Goal: Task Accomplishment & Management: Manage account settings

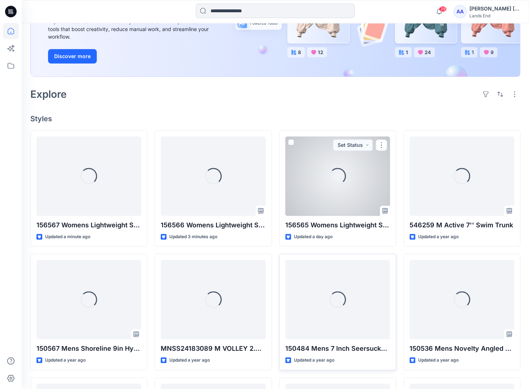
scroll to position [144, 0]
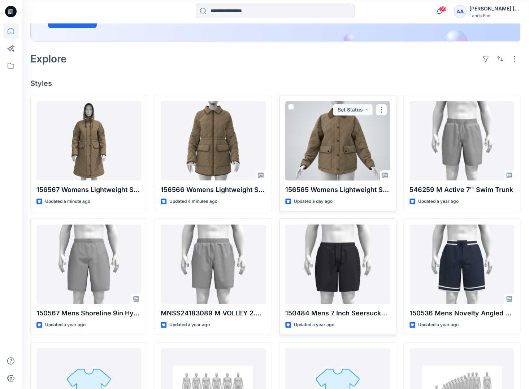
click at [355, 130] on div at bounding box center [337, 140] width 105 height 79
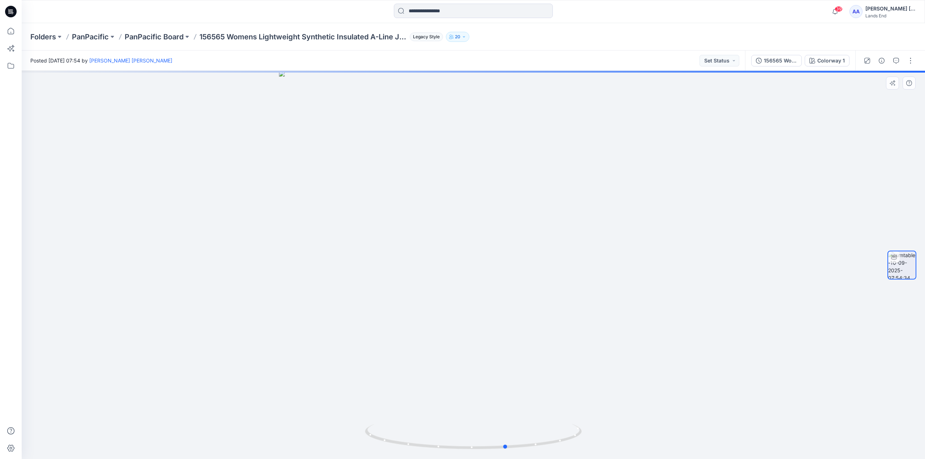
drag, startPoint x: 644, startPoint y: 298, endPoint x: 396, endPoint y: 332, distance: 250.1
click at [396, 332] on div at bounding box center [473, 265] width 903 height 388
drag, startPoint x: 716, startPoint y: 291, endPoint x: 599, endPoint y: 321, distance: 120.1
click at [534, 321] on div at bounding box center [473, 265] width 903 height 388
click at [534, 61] on button "button" at bounding box center [910, 61] width 12 height 12
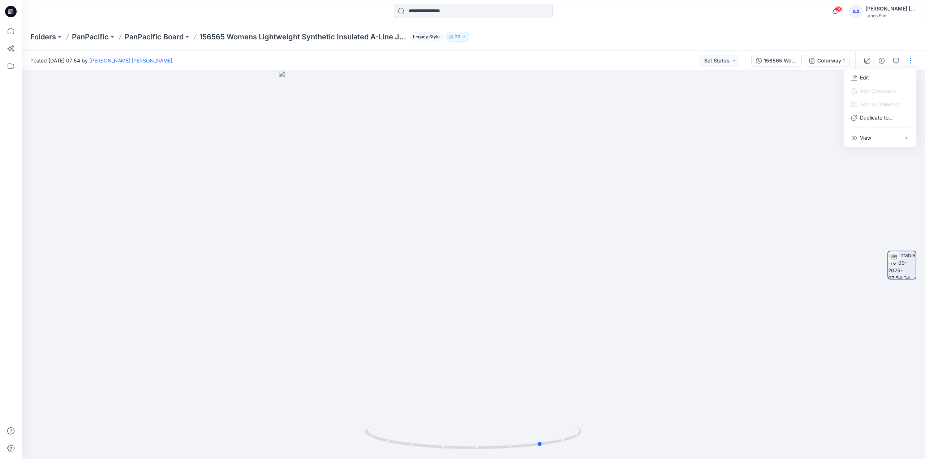
click at [534, 242] on div at bounding box center [473, 265] width 903 height 388
drag, startPoint x: 246, startPoint y: 314, endPoint x: 200, endPoint y: 318, distance: 46.4
click at [200, 318] on div at bounding box center [473, 265] width 903 height 388
drag, startPoint x: 685, startPoint y: 302, endPoint x: 585, endPoint y: 322, distance: 101.3
click at [534, 322] on div at bounding box center [473, 265] width 903 height 388
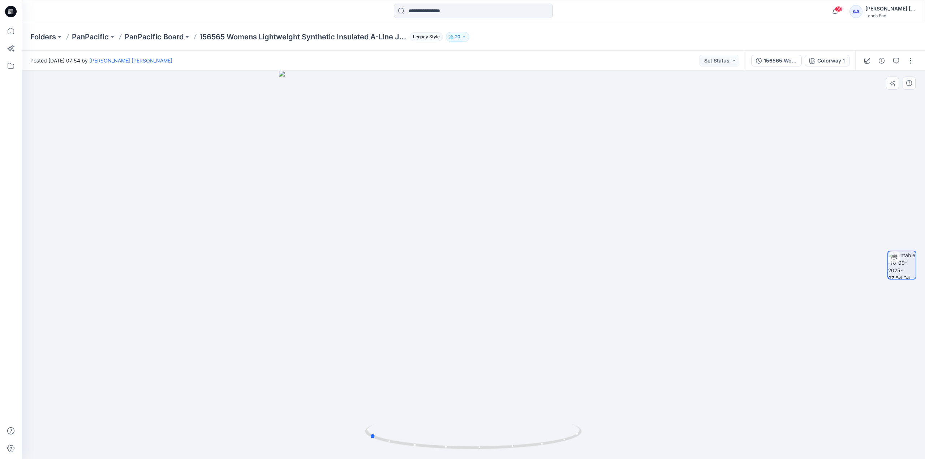
click at [534, 136] on div at bounding box center [473, 265] width 903 height 388
drag, startPoint x: 732, startPoint y: 168, endPoint x: 627, endPoint y: 190, distance: 107.7
click at [534, 187] on div at bounding box center [473, 265] width 903 height 388
click at [534, 190] on div at bounding box center [473, 265] width 903 height 388
drag, startPoint x: 729, startPoint y: 248, endPoint x: 652, endPoint y: 263, distance: 78.0
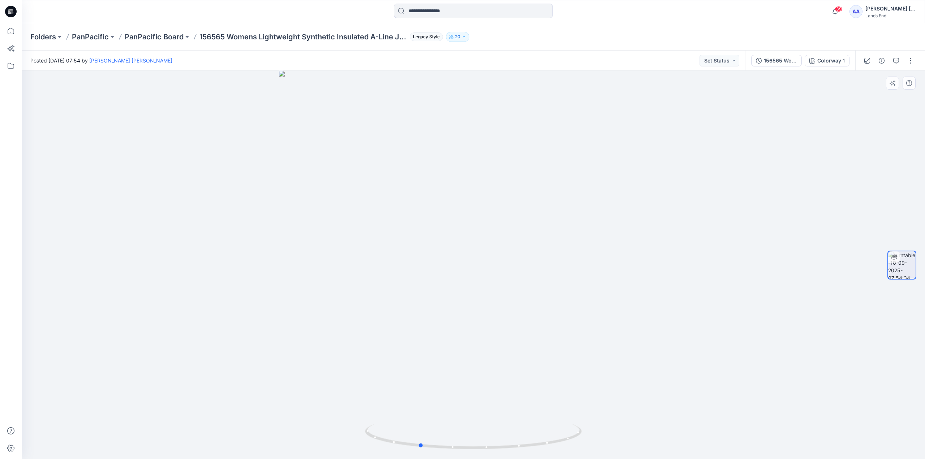
click at [534, 263] on div at bounding box center [473, 265] width 903 height 388
drag, startPoint x: 655, startPoint y: 240, endPoint x: 924, endPoint y: 210, distance: 270.7
click at [534, 210] on div "Colorway 1 Loading... Material Properties Loading..." at bounding box center [473, 265] width 903 height 388
click at [534, 209] on div at bounding box center [901, 265] width 46 height 181
click at [175, 35] on p "PanPacific Board" at bounding box center [154, 37] width 59 height 10
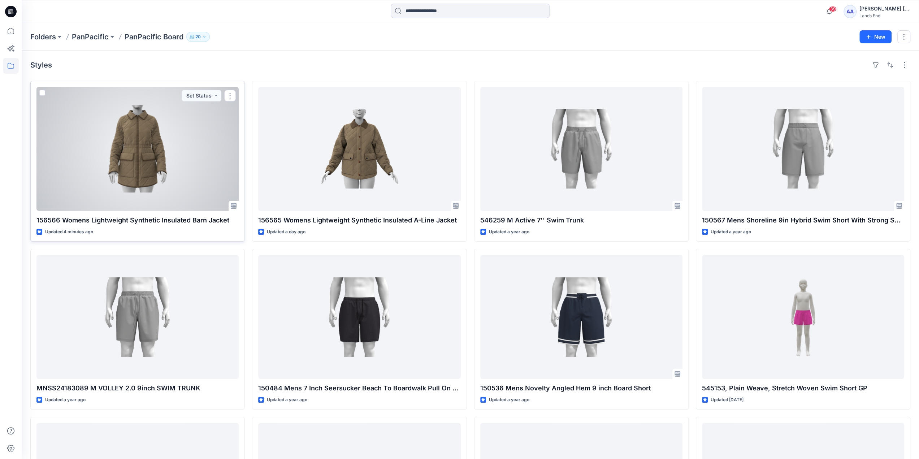
click at [174, 140] on div at bounding box center [137, 149] width 202 height 124
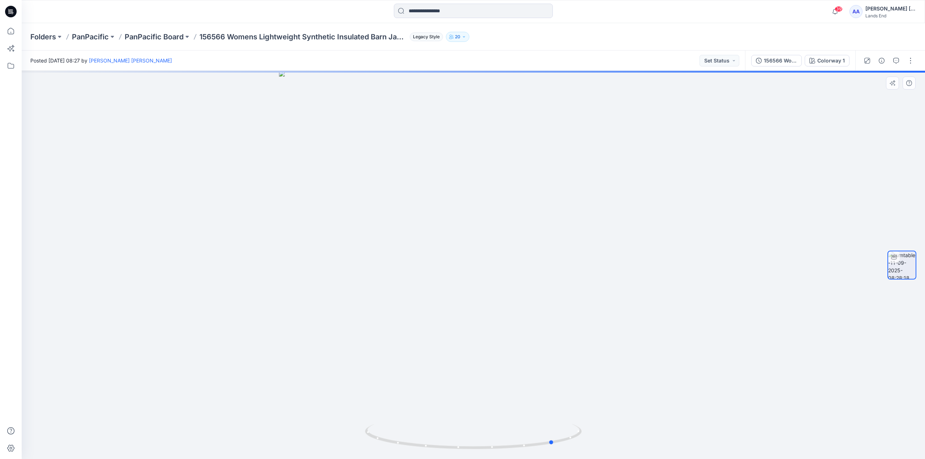
drag, startPoint x: 590, startPoint y: 273, endPoint x: 450, endPoint y: 282, distance: 140.4
click at [450, 282] on div at bounding box center [473, 265] width 903 height 388
drag, startPoint x: 450, startPoint y: 282, endPoint x: 411, endPoint y: 278, distance: 38.8
click at [411, 278] on div at bounding box center [473, 265] width 903 height 388
click at [293, 288] on div at bounding box center [473, 265] width 903 height 388
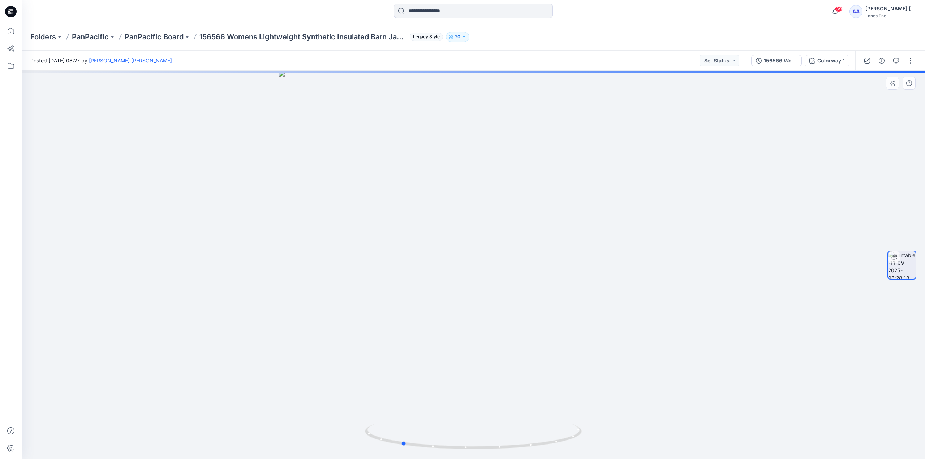
drag, startPoint x: 701, startPoint y: 246, endPoint x: 592, endPoint y: 273, distance: 113.0
click at [534, 273] on div at bounding box center [473, 265] width 903 height 388
click at [534, 271] on div at bounding box center [473, 265] width 903 height 388
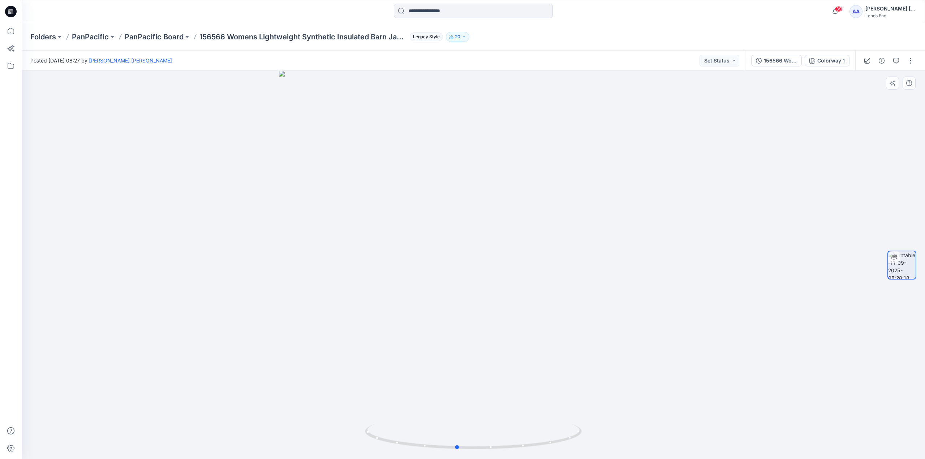
drag, startPoint x: 422, startPoint y: 335, endPoint x: 663, endPoint y: 326, distance: 241.4
click at [534, 326] on div at bounding box center [473, 265] width 903 height 388
click at [534, 59] on icon "button" at bounding box center [896, 61] width 6 height 6
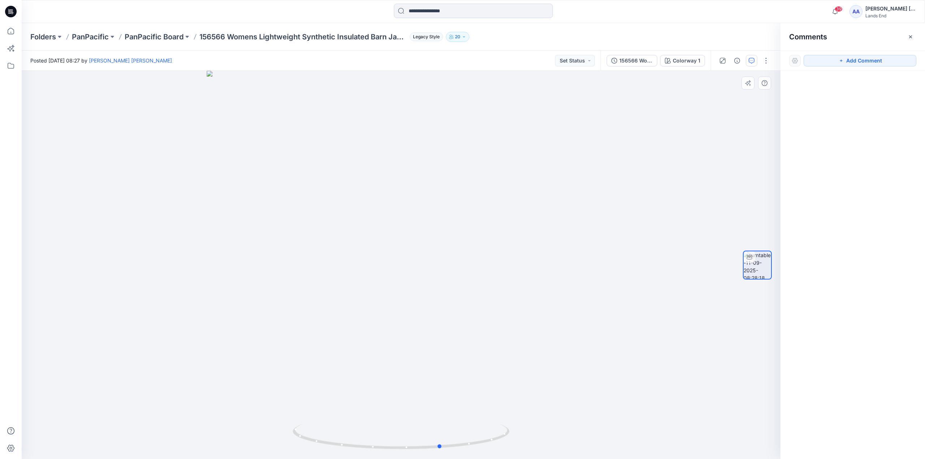
drag, startPoint x: 548, startPoint y: 300, endPoint x: 626, endPoint y: 329, distance: 83.4
click at [534, 329] on div at bounding box center [401, 265] width 758 height 388
drag, startPoint x: 356, startPoint y: 212, endPoint x: 196, endPoint y: 226, distance: 160.9
click at [196, 226] on div at bounding box center [401, 265] width 758 height 388
click at [448, 230] on div at bounding box center [401, 265] width 758 height 388
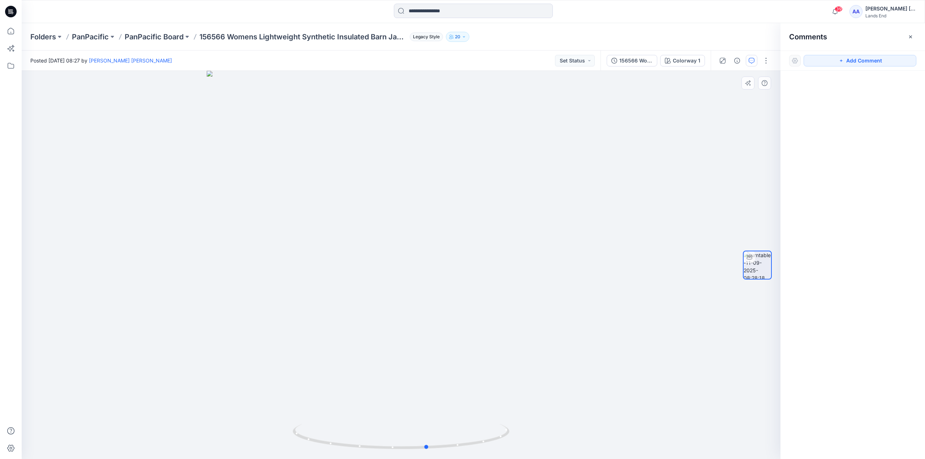
drag, startPoint x: 638, startPoint y: 215, endPoint x: 525, endPoint y: 243, distance: 116.1
click at [525, 243] on div at bounding box center [401, 265] width 758 height 388
click at [534, 36] on icon "button" at bounding box center [910, 37] width 6 height 6
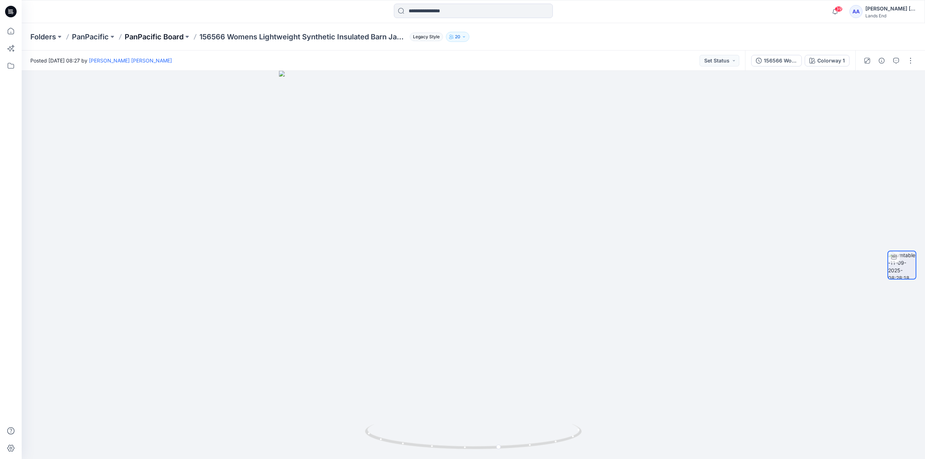
click at [153, 35] on p "PanPacific Board" at bounding box center [154, 37] width 59 height 10
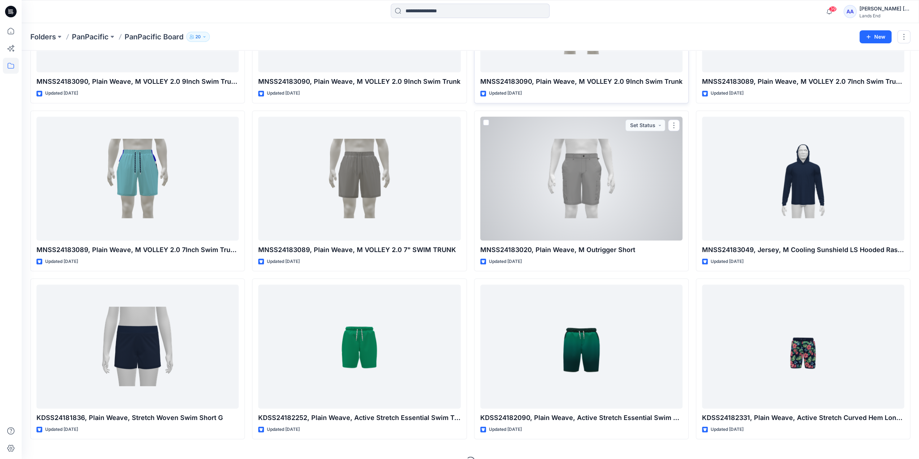
scroll to position [656, 0]
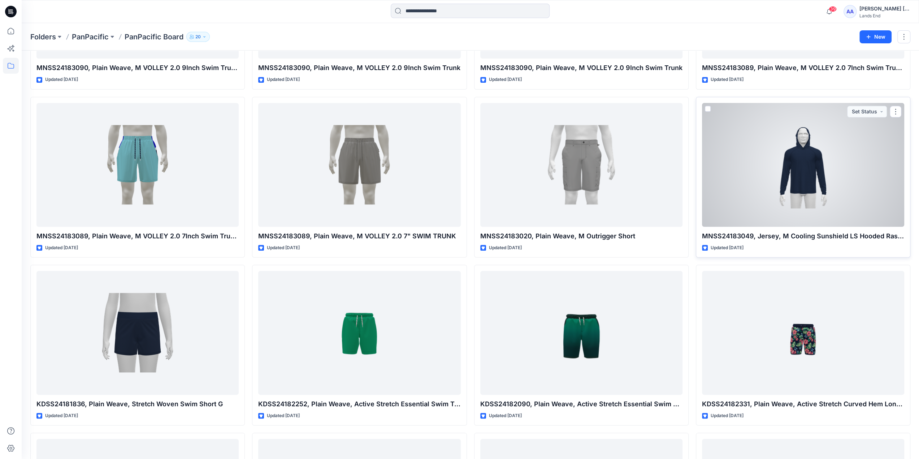
click at [534, 157] on div at bounding box center [803, 165] width 202 height 124
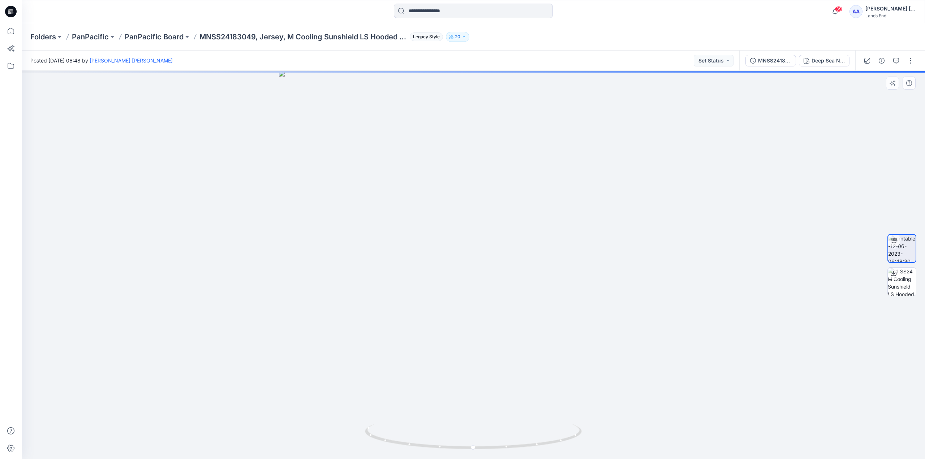
drag, startPoint x: 666, startPoint y: 283, endPoint x: 590, endPoint y: 289, distance: 76.4
click at [534, 289] on div at bounding box center [473, 265] width 903 height 388
drag, startPoint x: 590, startPoint y: 289, endPoint x: 515, endPoint y: 299, distance: 75.4
click at [524, 299] on div at bounding box center [473, 265] width 903 height 388
click at [459, 309] on div at bounding box center [473, 265] width 903 height 388
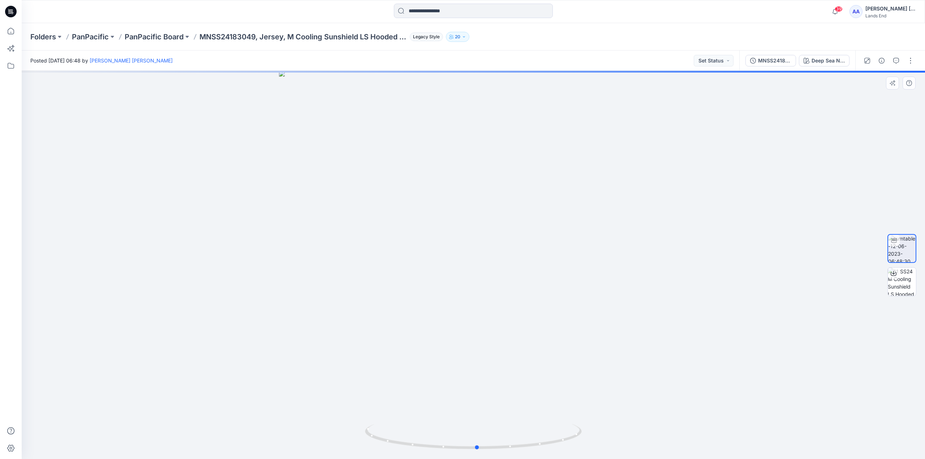
drag, startPoint x: 432, startPoint y: 314, endPoint x: 447, endPoint y: 311, distance: 15.8
click at [415, 316] on div at bounding box center [473, 265] width 903 height 388
drag, startPoint x: 541, startPoint y: 305, endPoint x: 564, endPoint y: 306, distance: 23.8
click at [534, 306] on div at bounding box center [473, 265] width 903 height 388
click at [534, 308] on div at bounding box center [473, 265] width 903 height 388
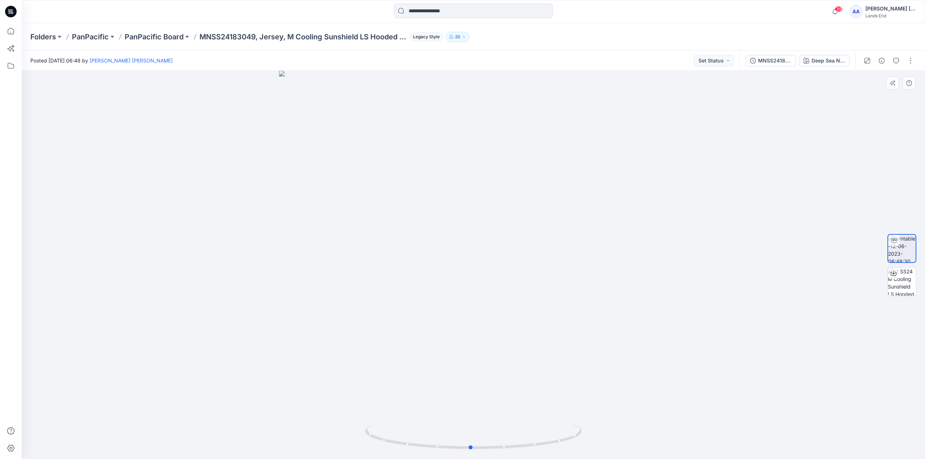
drag, startPoint x: 402, startPoint y: 280, endPoint x: 513, endPoint y: 265, distance: 112.2
click at [513, 265] on div at bounding box center [473, 265] width 903 height 388
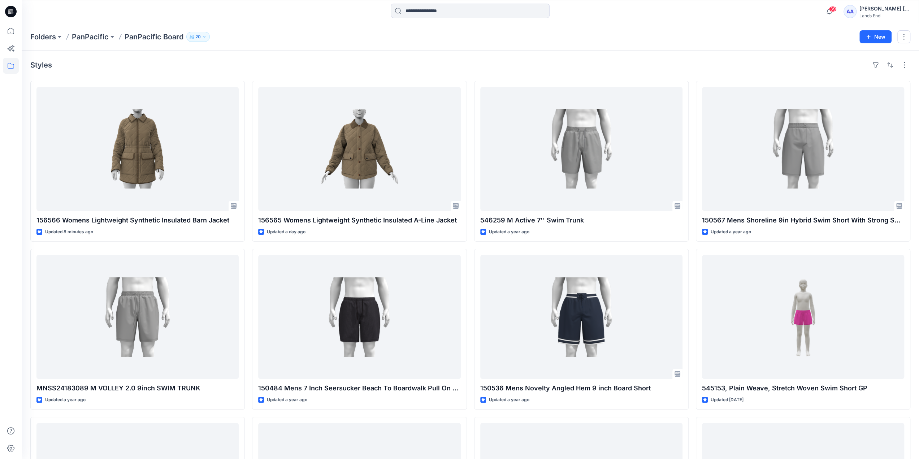
click at [157, 37] on p "PanPacific Board" at bounding box center [154, 37] width 59 height 10
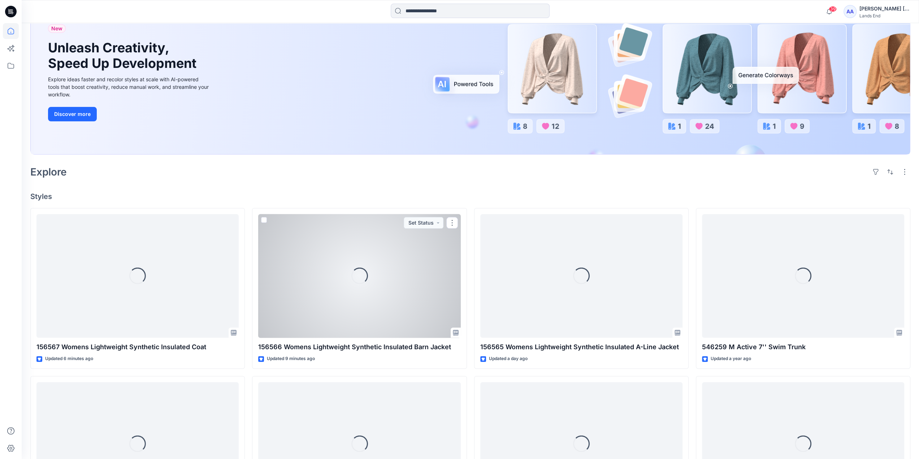
scroll to position [108, 0]
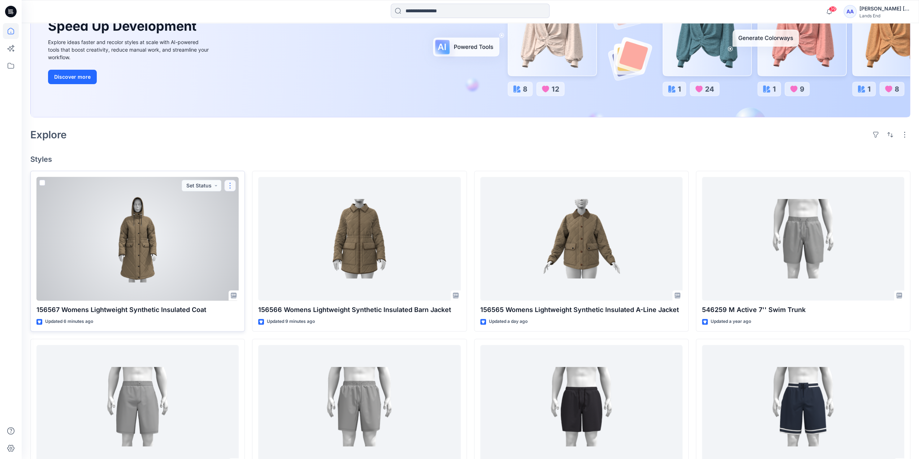
click at [228, 183] on button "button" at bounding box center [230, 186] width 12 height 12
click at [166, 218] on div at bounding box center [137, 239] width 202 height 124
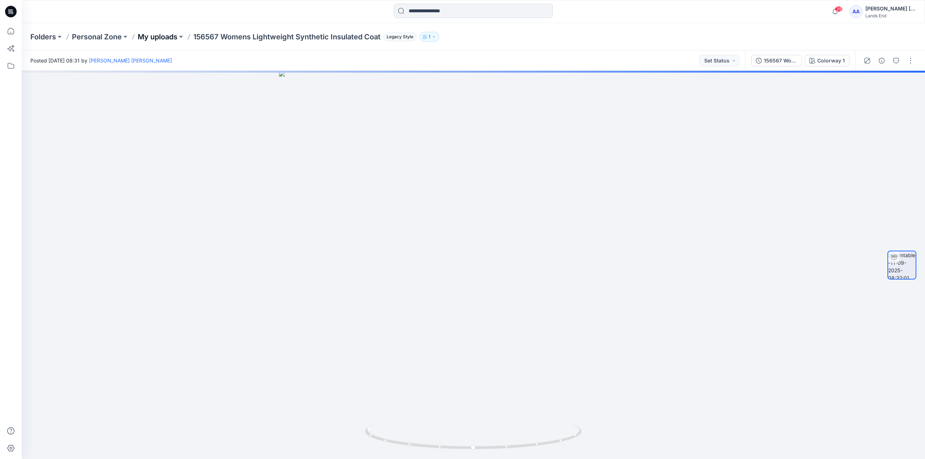
click at [177, 39] on p "My uploads" at bounding box center [158, 37] width 40 height 10
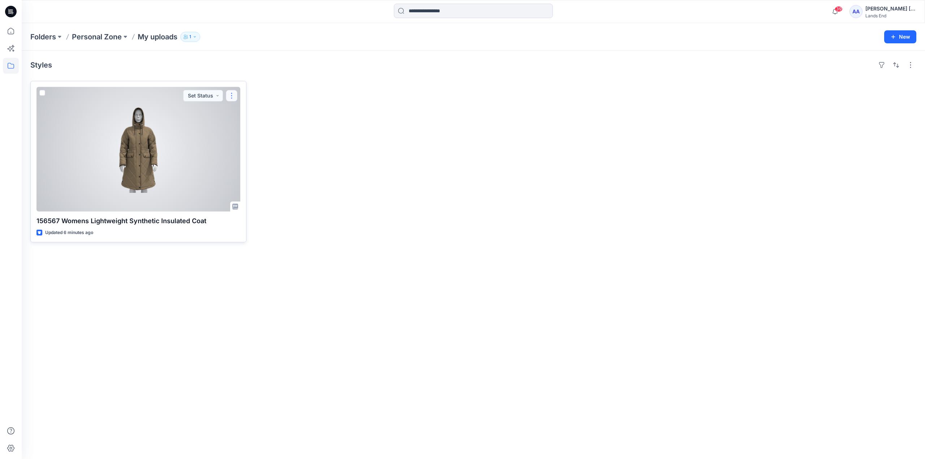
click at [232, 92] on button "button" at bounding box center [232, 96] width 12 height 12
click at [248, 152] on p "Move to" at bounding box center [249, 152] width 19 height 8
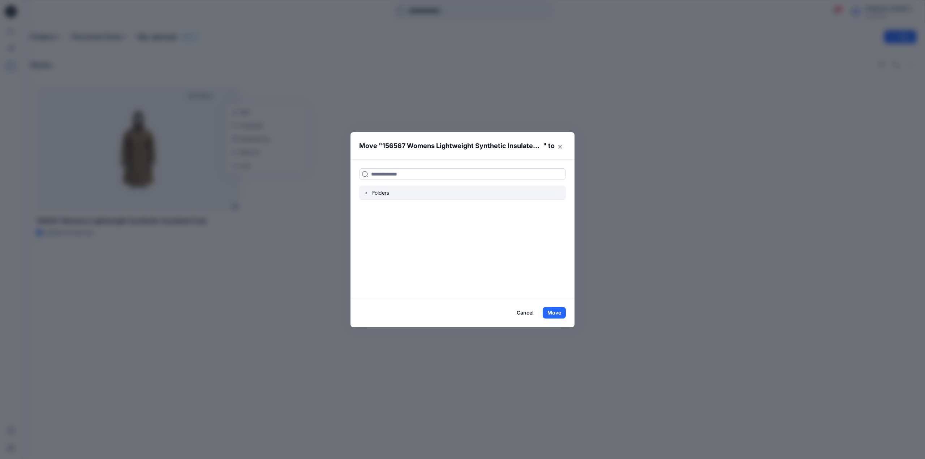
click at [388, 189] on div at bounding box center [462, 193] width 207 height 14
click at [366, 191] on icon "button" at bounding box center [366, 193] width 6 height 6
click at [373, 208] on icon "button" at bounding box center [373, 207] width 1 height 3
click at [379, 235] on icon at bounding box center [381, 236] width 6 height 6
click at [534, 313] on button "Move" at bounding box center [553, 313] width 23 height 12
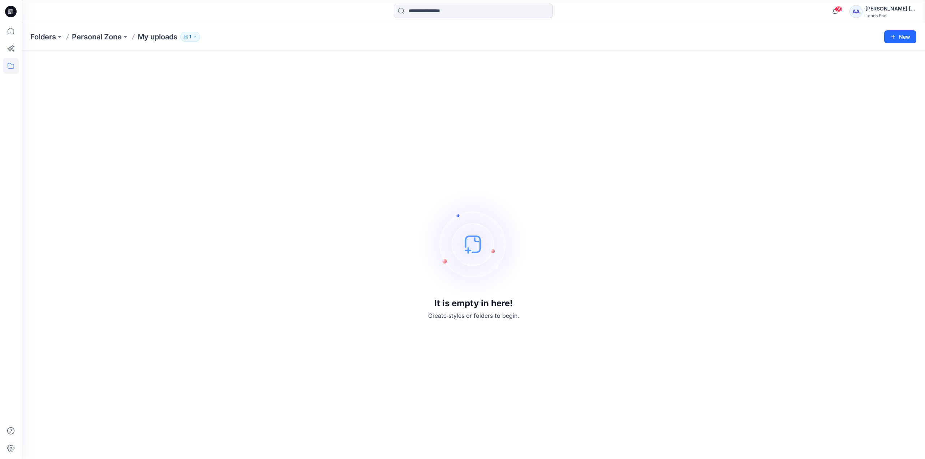
click at [80, 34] on p "Personal Zone" at bounding box center [97, 37] width 50 height 10
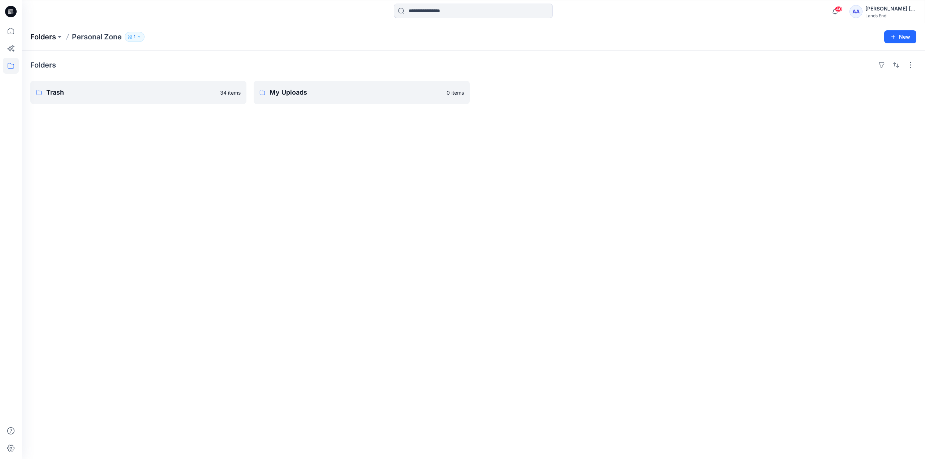
click at [51, 34] on p "Folders" at bounding box center [43, 37] width 26 height 10
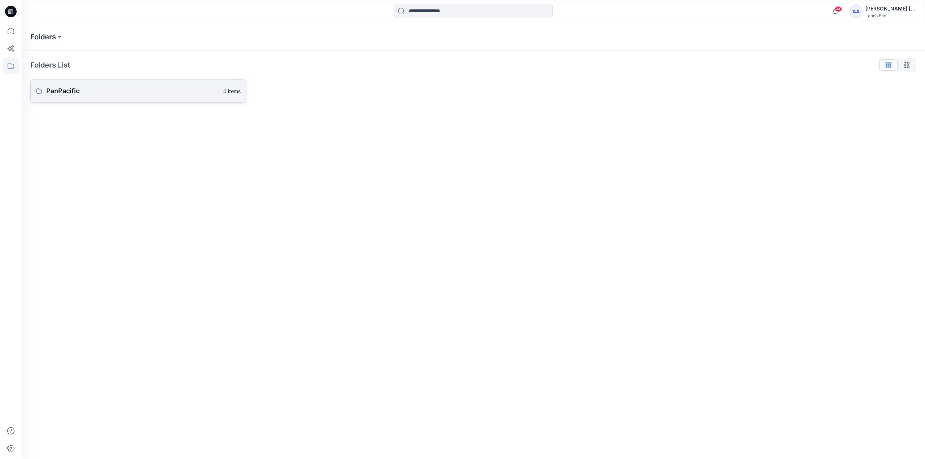
click at [62, 88] on p "PanPacific" at bounding box center [132, 91] width 173 height 10
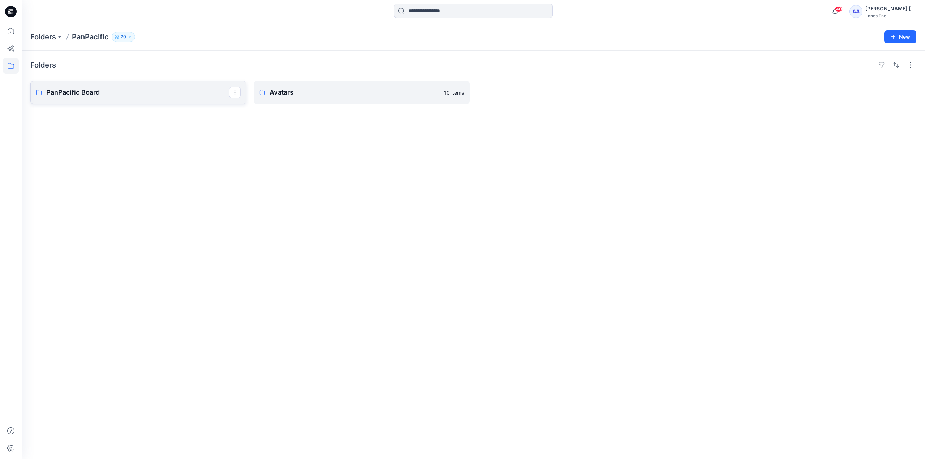
click at [145, 87] on link "PanPacific Board" at bounding box center [138, 92] width 216 height 23
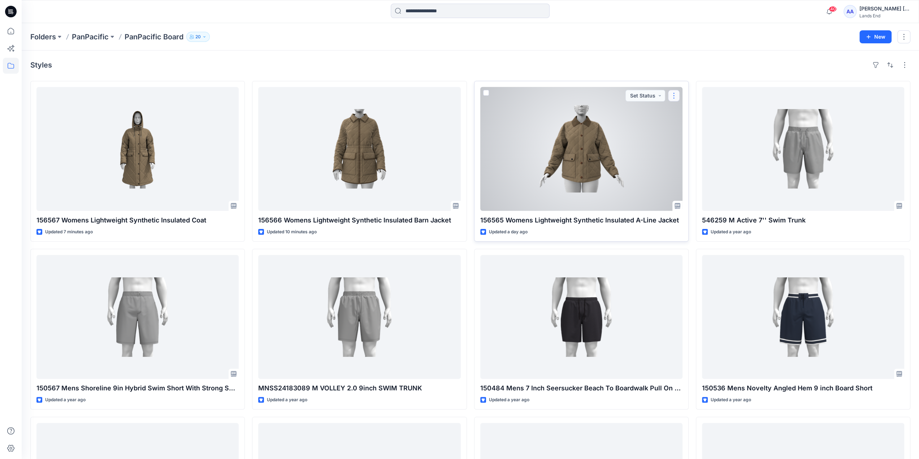
click at [534, 95] on button "button" at bounding box center [674, 96] width 12 height 12
click at [534, 114] on p "Edit" at bounding box center [687, 112] width 9 height 8
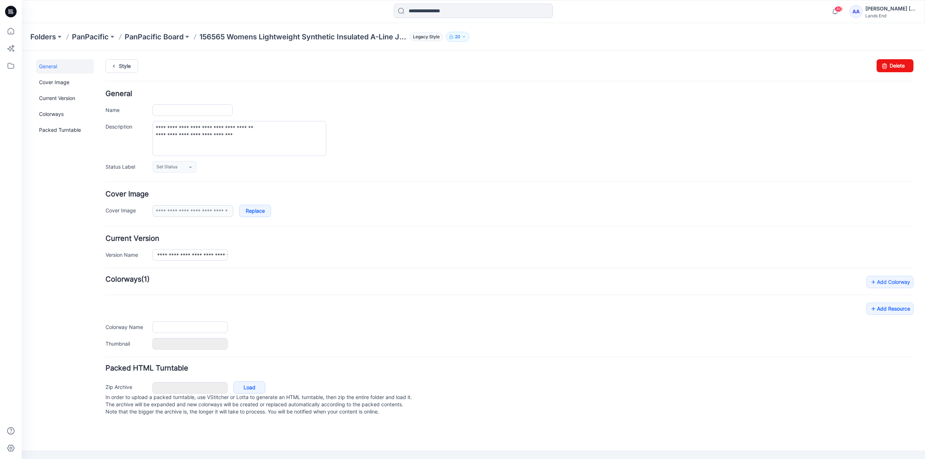
type input "**********"
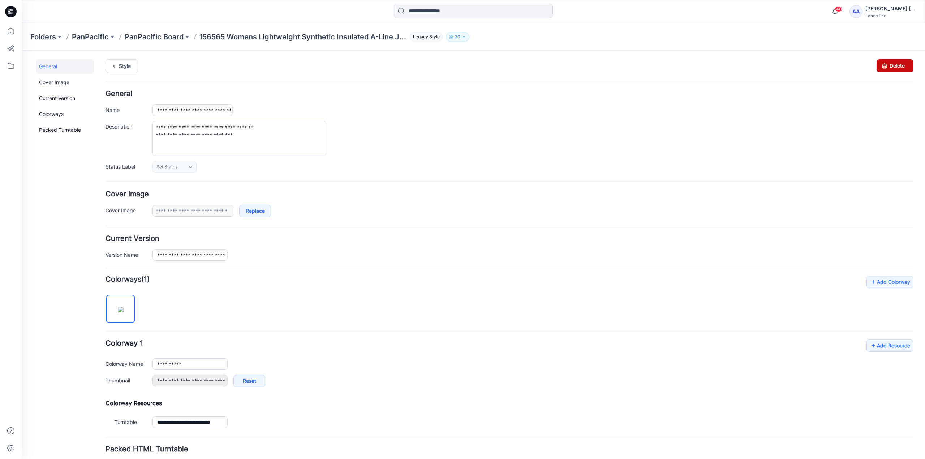
drag, startPoint x: 512, startPoint y: 82, endPoint x: 893, endPoint y: 68, distance: 380.9
click at [534, 68] on link "Delete" at bounding box center [894, 65] width 37 height 13
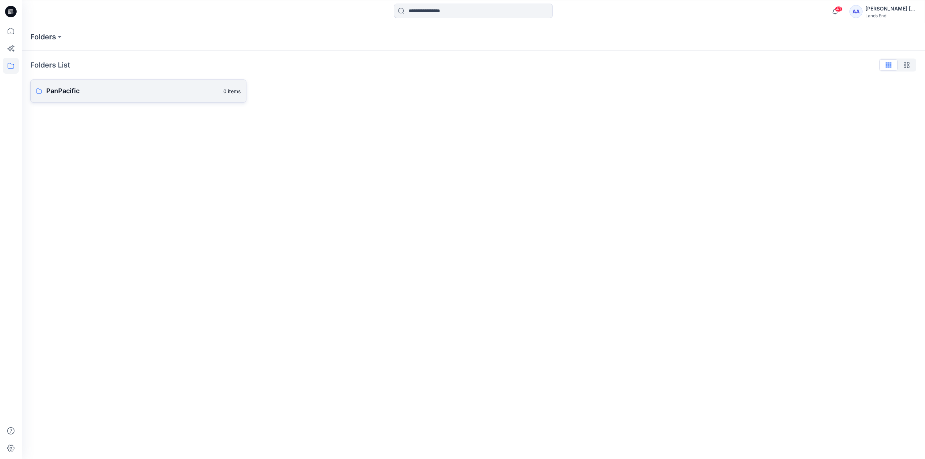
click at [147, 100] on link "PanPacific 0 items" at bounding box center [138, 90] width 216 height 23
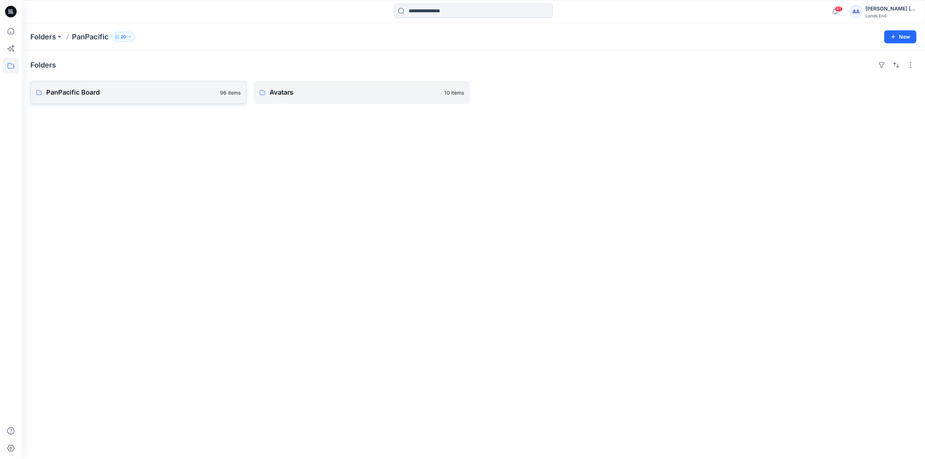
click at [162, 82] on link "PanPacific Board 96 items" at bounding box center [138, 92] width 216 height 23
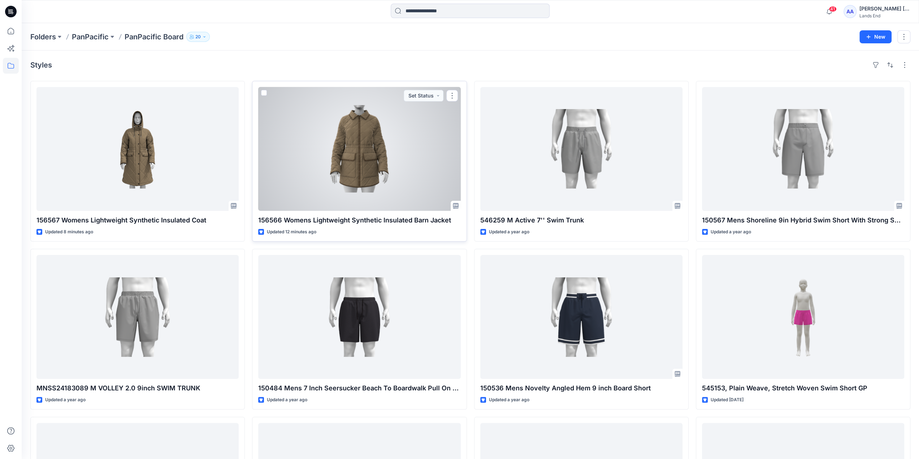
click at [401, 141] on div at bounding box center [359, 149] width 202 height 124
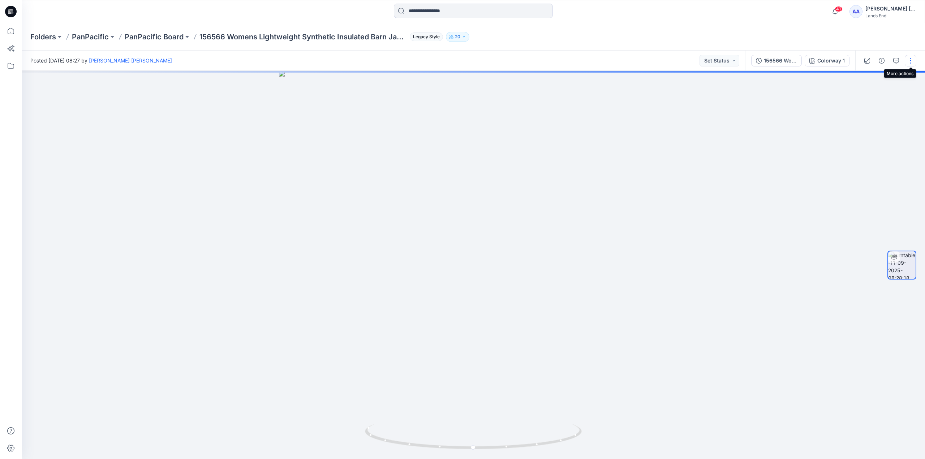
click at [910, 60] on button "button" at bounding box center [910, 61] width 12 height 12
click at [886, 77] on button "Edit" at bounding box center [880, 77] width 66 height 13
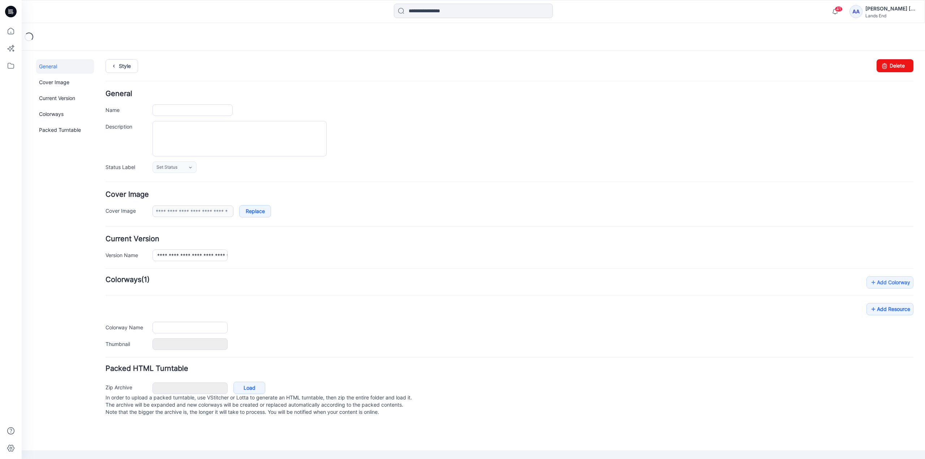
type input "**********"
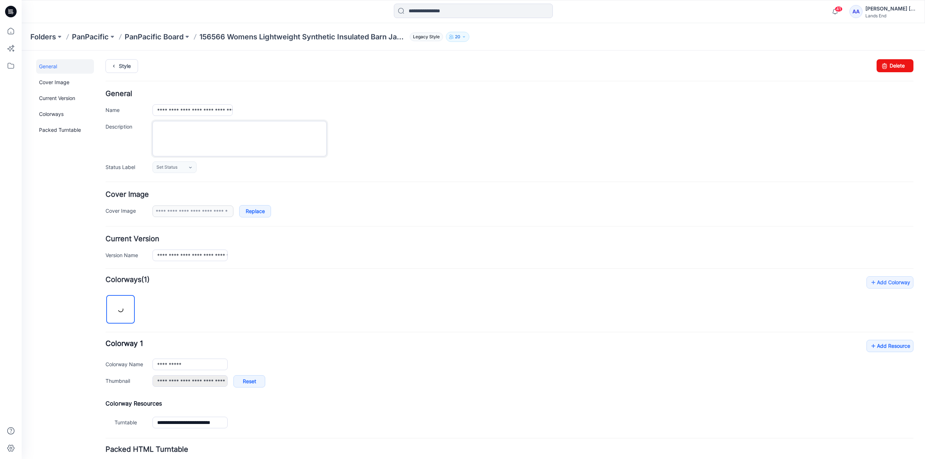
click at [207, 125] on textarea "Description" at bounding box center [239, 138] width 174 height 35
type textarea "**********"
click at [419, 161] on div "Set Status Set Status Accepted Rejected 1st Submit" at bounding box center [532, 167] width 761 height 12
click at [164, 36] on p "PanPacific Board" at bounding box center [154, 37] width 59 height 10
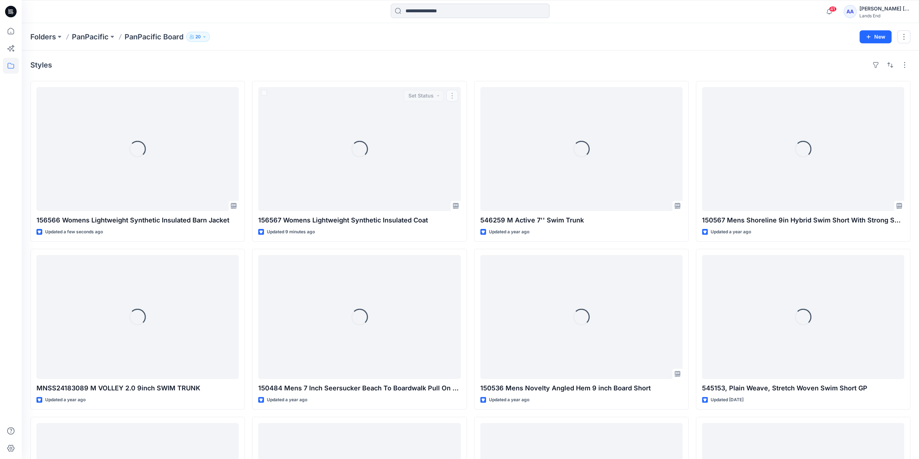
click at [414, 60] on div "Styles" at bounding box center [470, 65] width 880 height 12
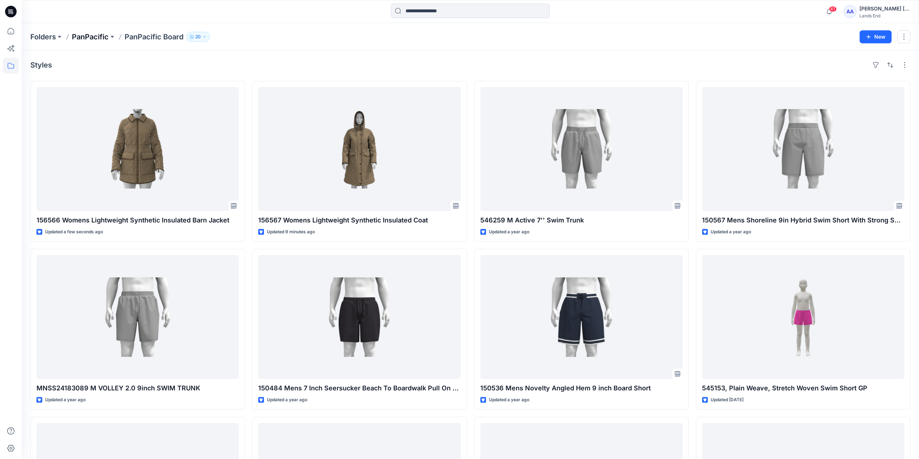
click at [85, 39] on p "PanPacific" at bounding box center [90, 37] width 37 height 10
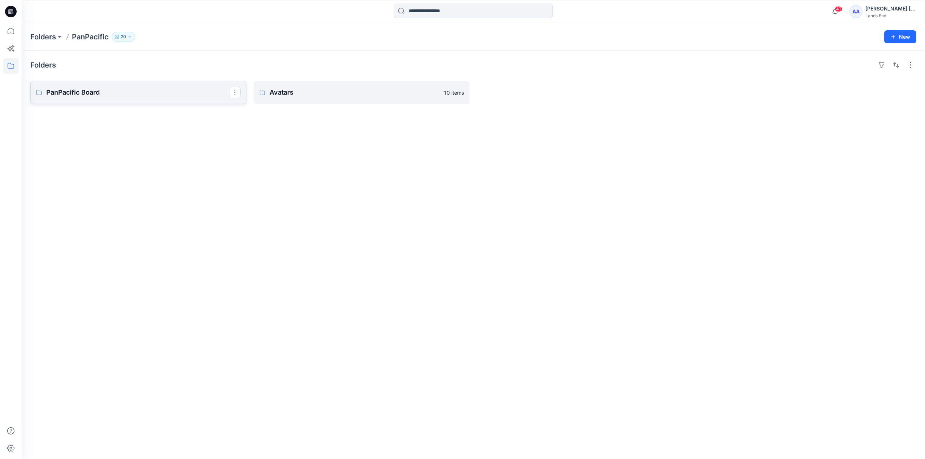
click at [66, 84] on link "PanPacific Board" at bounding box center [138, 92] width 216 height 23
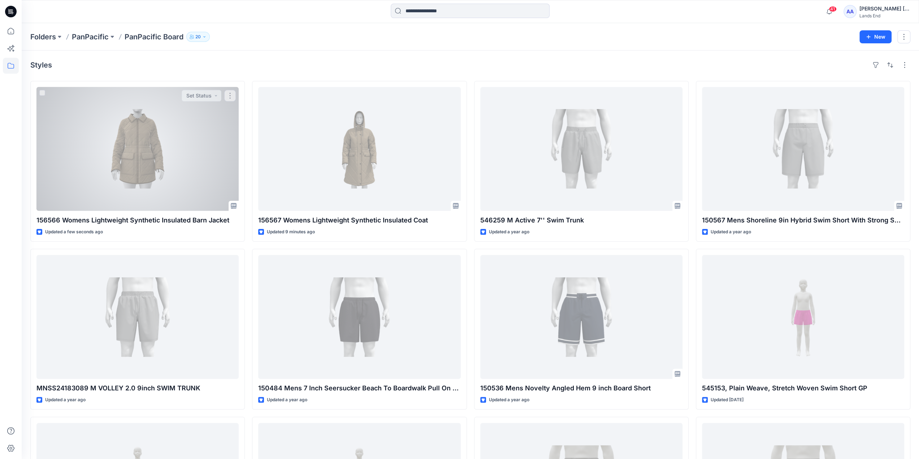
click at [66, 84] on div "156566 Womens Lightweight Synthetic Insulated Barn Jacket Updated a few seconds…" at bounding box center [137, 161] width 215 height 161
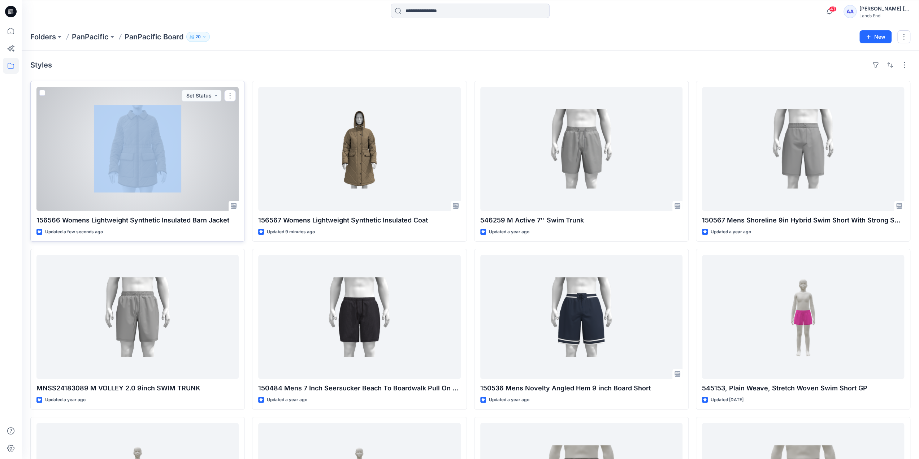
drag, startPoint x: 66, startPoint y: 84, endPoint x: 79, endPoint y: 99, distance: 20.0
click at [79, 99] on div "156566 Womens Lightweight Synthetic Insulated Barn Jacket Updated a few seconds…" at bounding box center [137, 161] width 215 height 161
drag, startPoint x: 79, startPoint y: 98, endPoint x: 86, endPoint y: 95, distance: 7.3
click at [79, 98] on div at bounding box center [137, 149] width 202 height 124
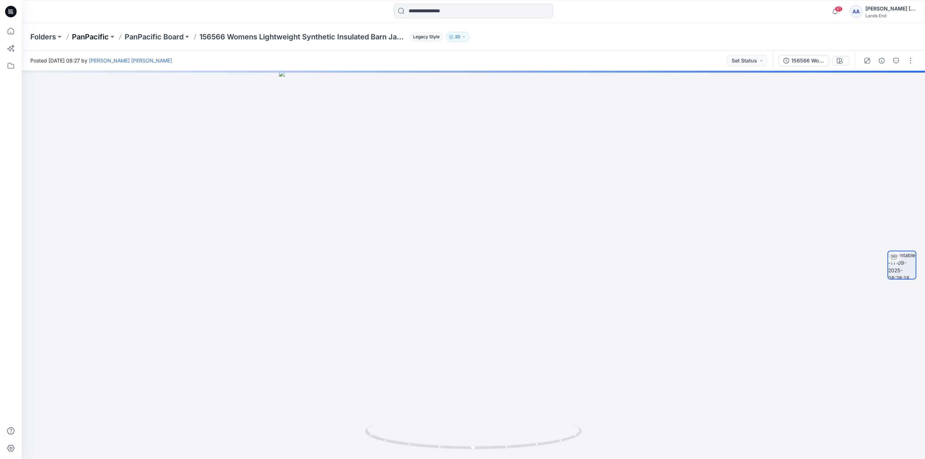
click at [99, 34] on p "PanPacific" at bounding box center [90, 37] width 37 height 10
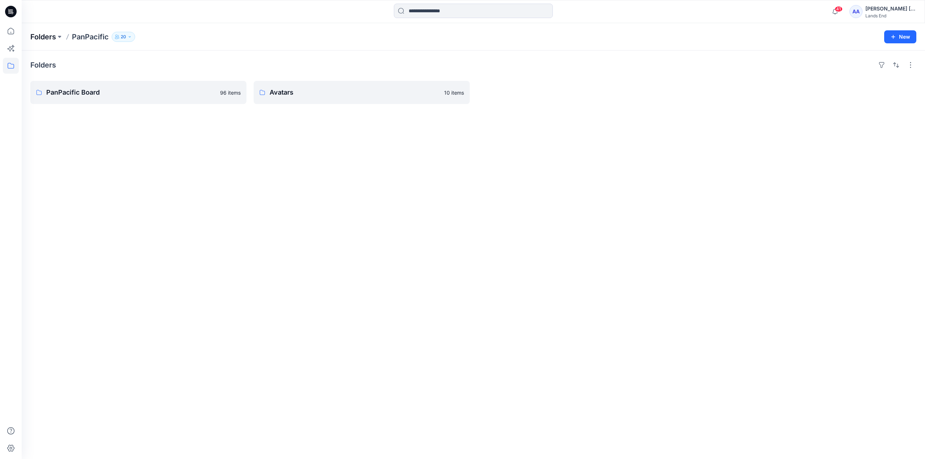
click at [46, 36] on p "Folders" at bounding box center [43, 37] width 26 height 10
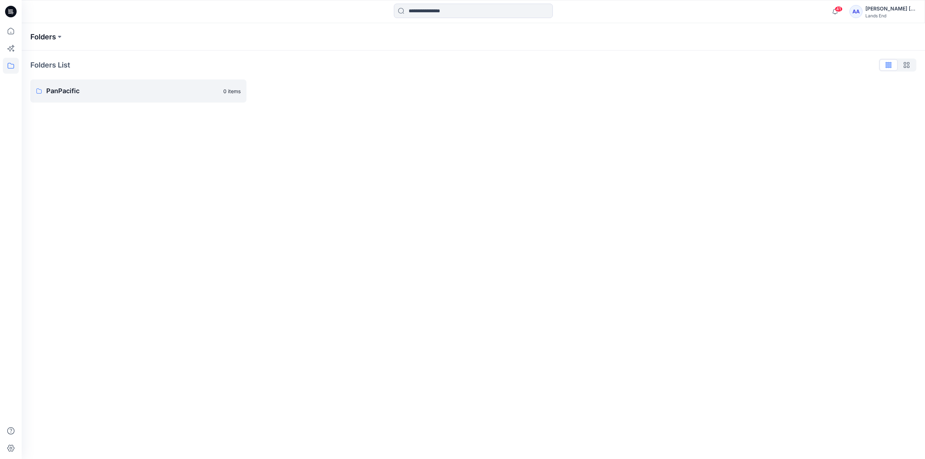
click at [32, 42] on p "Folders" at bounding box center [43, 37] width 26 height 10
drag, startPoint x: 64, startPoint y: 0, endPoint x: 277, endPoint y: 127, distance: 247.9
click at [317, 160] on div "Folders Folders List PanPacific 0 items" at bounding box center [473, 241] width 903 height 436
click at [9, 6] on icon at bounding box center [11, 12] width 12 height 12
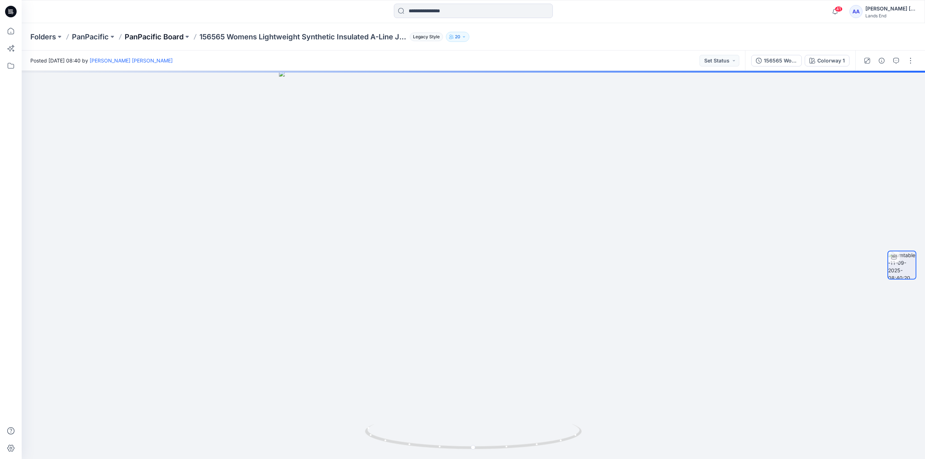
click at [169, 39] on p "PanPacific Board" at bounding box center [154, 37] width 59 height 10
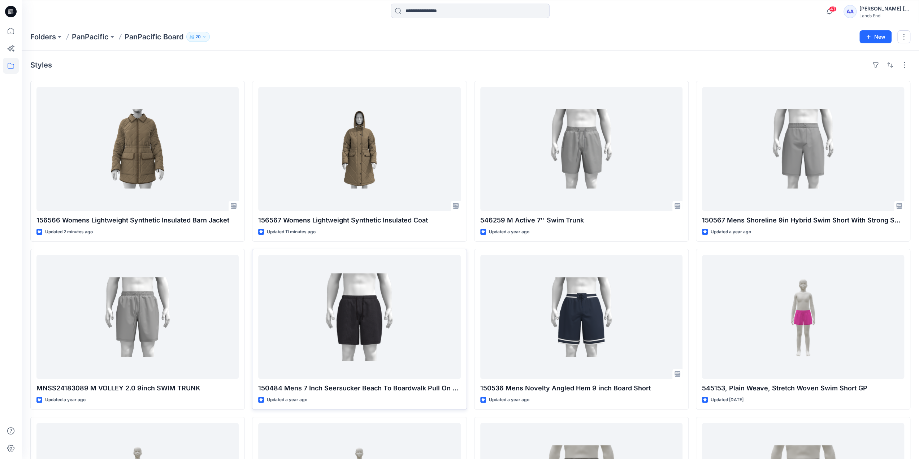
click at [291, 49] on div "Folders PanPacific PanPacific Board 20 New" at bounding box center [470, 36] width 897 height 27
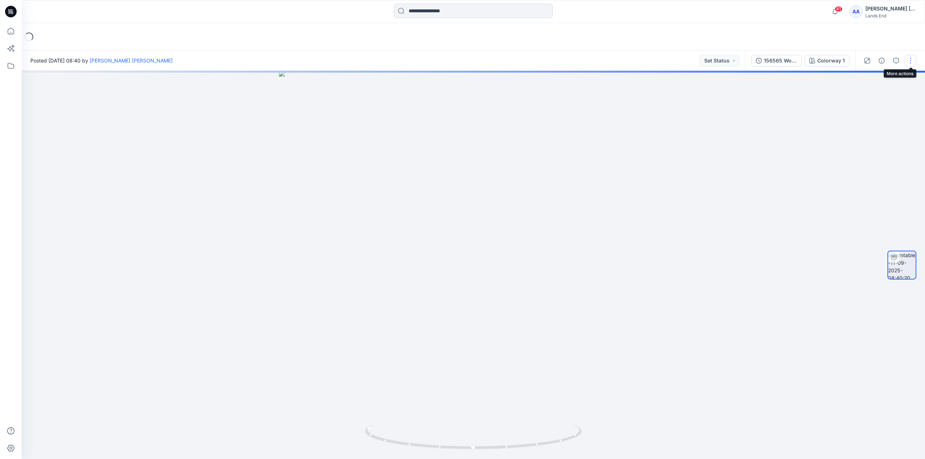
click at [908, 64] on button "button" at bounding box center [910, 61] width 12 height 12
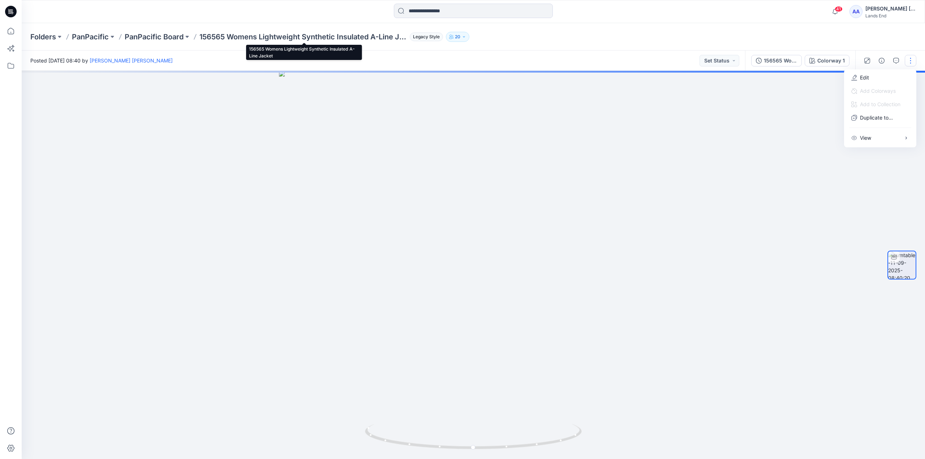
click at [395, 34] on p "156565 Womens Lightweight Synthetic Insulated A-Line Jacket" at bounding box center [302, 37] width 207 height 10
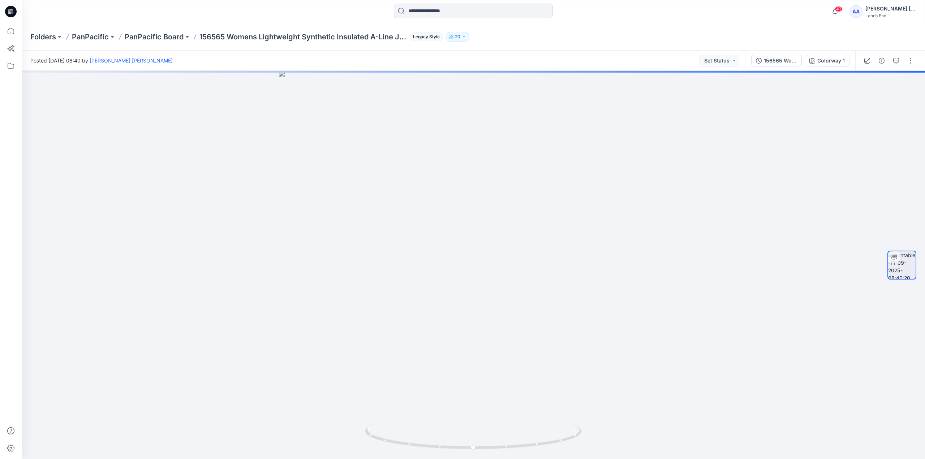
click at [417, 36] on span "Legacy Style" at bounding box center [426, 37] width 33 height 9
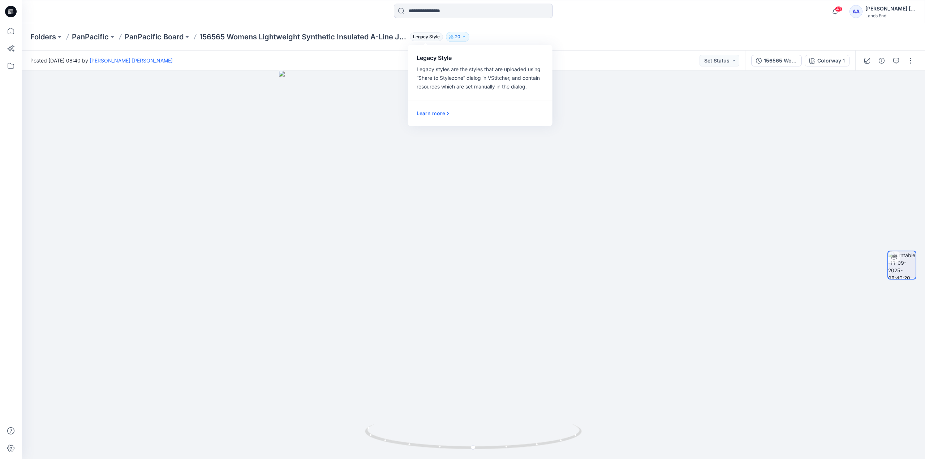
click at [269, 36] on p "156565 Womens Lightweight Synthetic Insulated A-Line Jacket" at bounding box center [302, 37] width 207 height 10
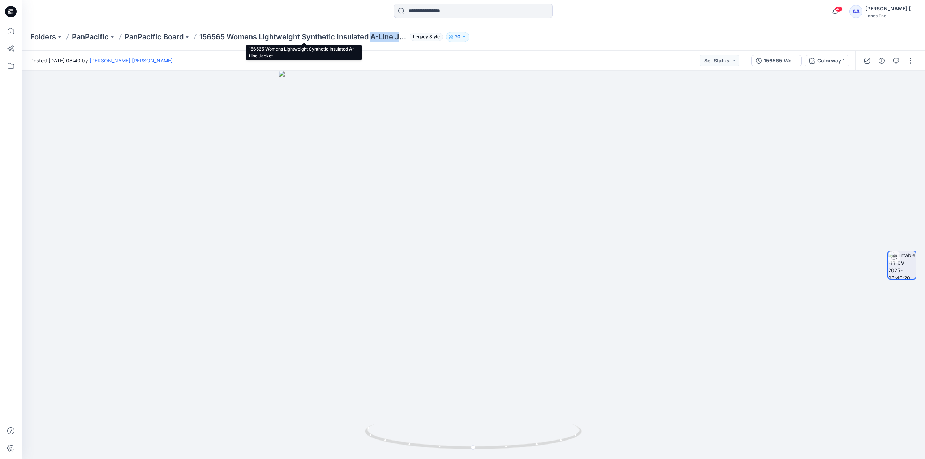
drag, startPoint x: 373, startPoint y: 34, endPoint x: 404, endPoint y: 40, distance: 32.0
click at [404, 40] on p "156565 Womens Lightweight Synthetic Insulated A-Line Jacket" at bounding box center [302, 37] width 207 height 10
click at [594, 47] on div "Folders PanPacific PanPacific Board 156565 Womens Lightweight Synthetic Insulat…" at bounding box center [473, 36] width 903 height 27
drag, startPoint x: 615, startPoint y: 251, endPoint x: 394, endPoint y: 307, distance: 228.4
click at [264, 312] on img at bounding box center [473, 265] width 428 height 388
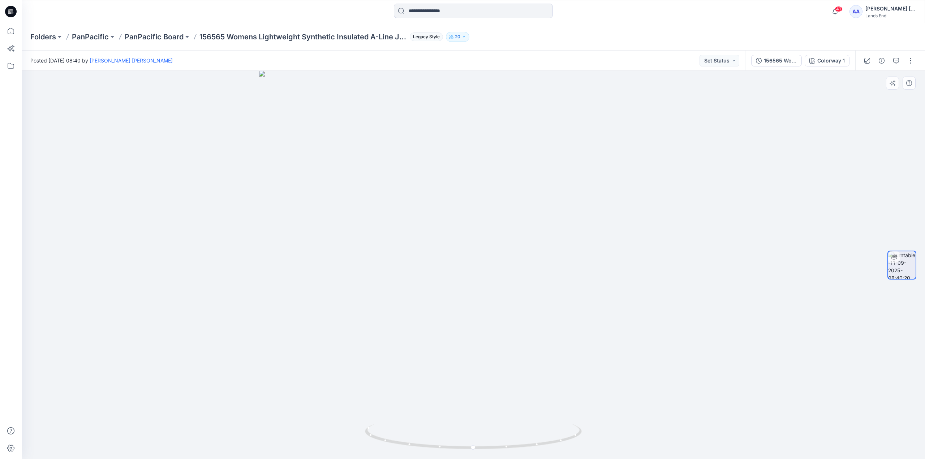
drag, startPoint x: 487, startPoint y: 310, endPoint x: 363, endPoint y: 318, distance: 124.1
drag, startPoint x: 620, startPoint y: 273, endPoint x: 484, endPoint y: 268, distance: 136.2
click at [484, 268] on img at bounding box center [473, 262] width 428 height 394
drag, startPoint x: 548, startPoint y: 406, endPoint x: 441, endPoint y: 403, distance: 107.3
click at [441, 404] on div at bounding box center [473, 265] width 903 height 388
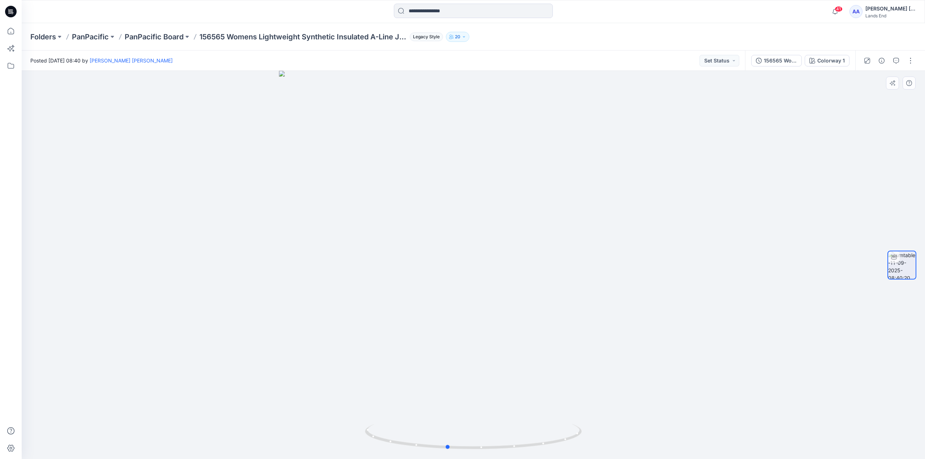
drag, startPoint x: 451, startPoint y: 386, endPoint x: 548, endPoint y: 379, distance: 97.8
click at [548, 379] on div at bounding box center [473, 265] width 903 height 388
drag, startPoint x: 646, startPoint y: 237, endPoint x: 652, endPoint y: 207, distance: 30.9
click at [605, 244] on div at bounding box center [473, 265] width 903 height 388
click at [185, 38] on button at bounding box center [186, 37] width 7 height 10
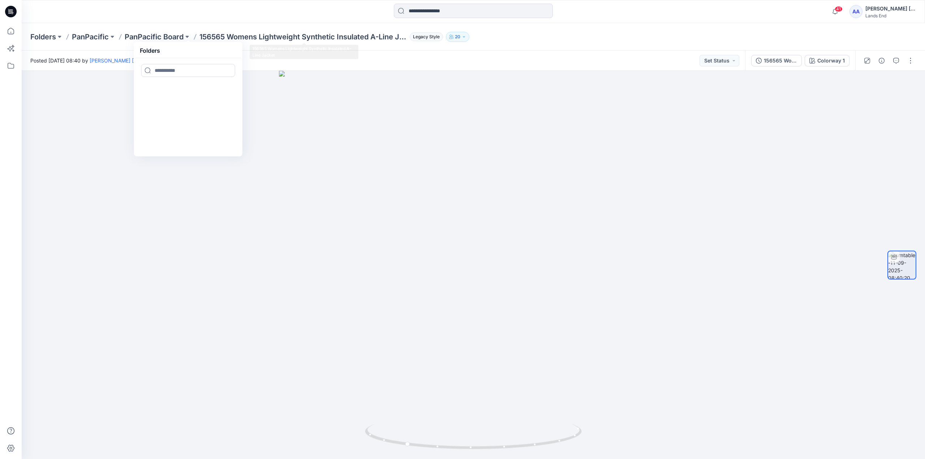
click at [271, 39] on p "156565 Womens Lightweight Synthetic Insulated A-Line Jacket" at bounding box center [302, 37] width 207 height 10
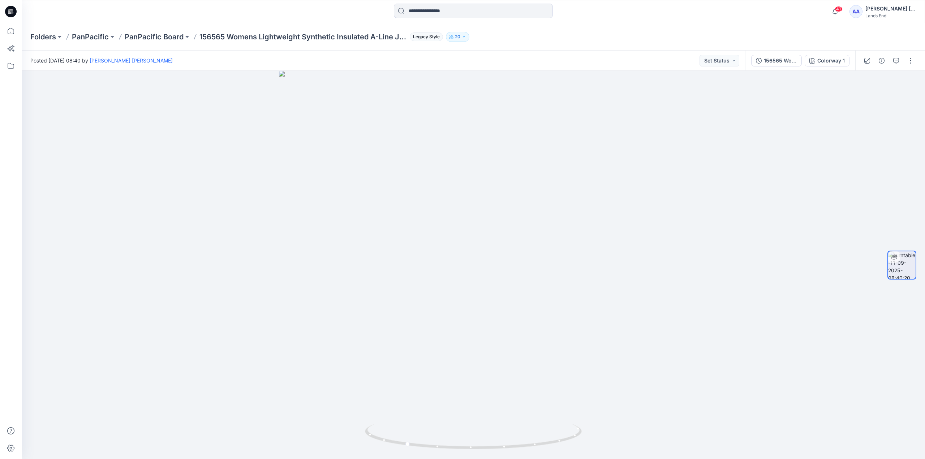
click at [261, 36] on p "156565 Womens Lightweight Synthetic Insulated A-Line Jacket" at bounding box center [302, 37] width 207 height 10
click at [181, 39] on p "PanPacific Board" at bounding box center [154, 37] width 59 height 10
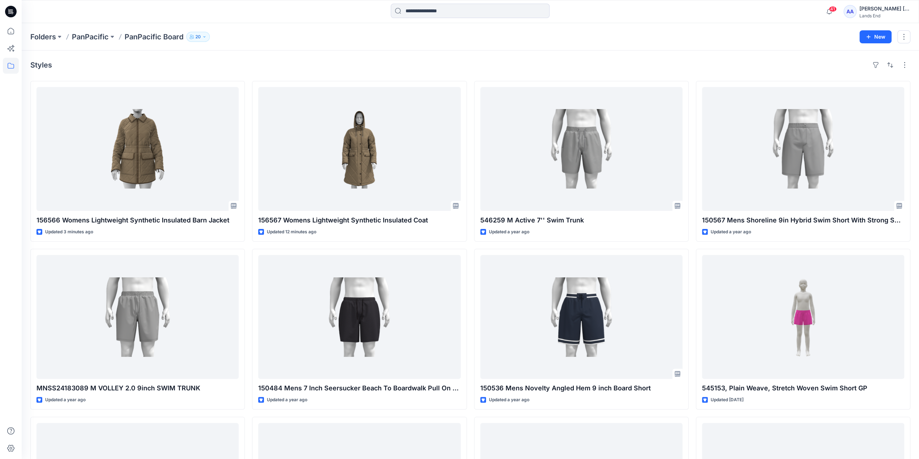
click at [585, 37] on div "Folders PanPacific PanPacific Board 20" at bounding box center [442, 37] width 824 height 10
click at [9, 65] on icon at bounding box center [11, 66] width 16 height 16
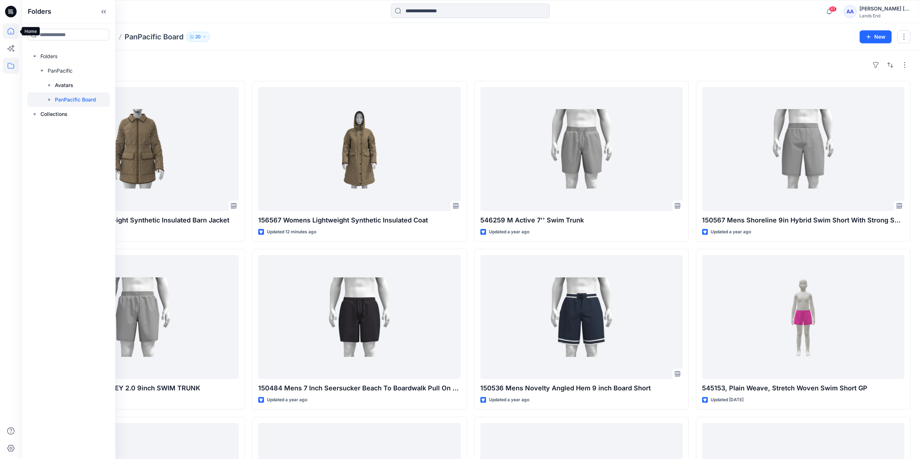
click at [10, 29] on icon at bounding box center [11, 31] width 16 height 16
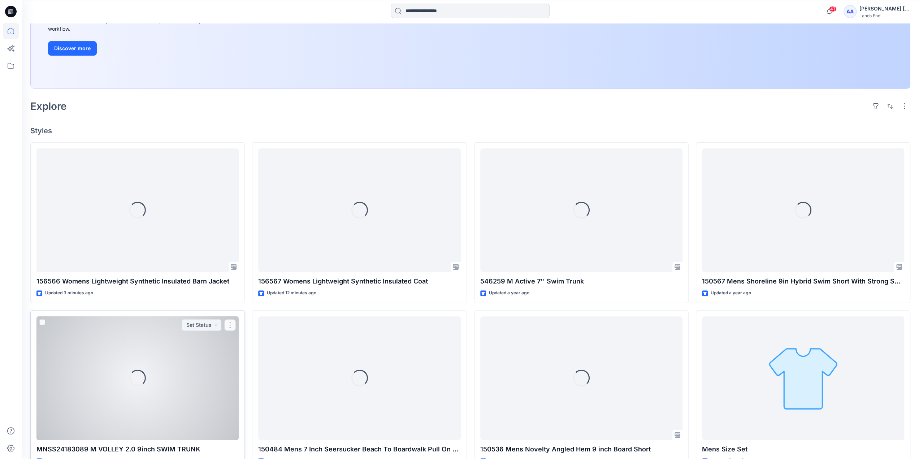
scroll to position [144, 0]
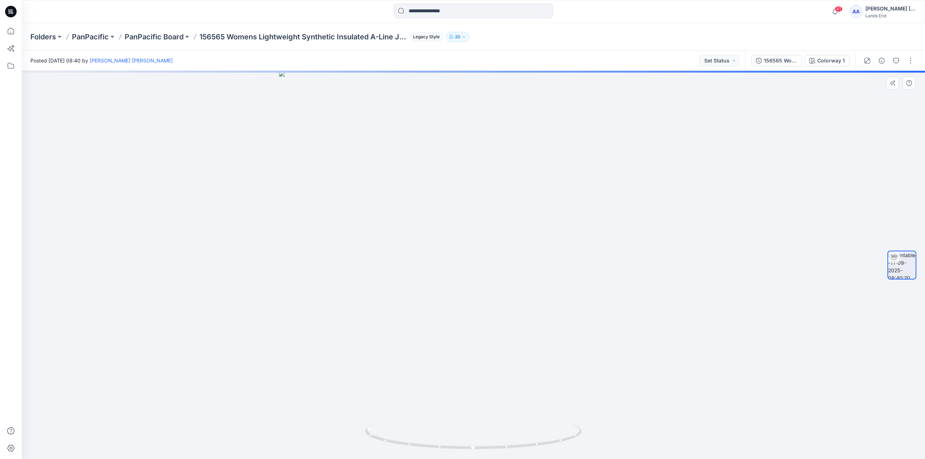
drag, startPoint x: 585, startPoint y: 328, endPoint x: 524, endPoint y: 336, distance: 61.1
click at [524, 336] on div at bounding box center [473, 265] width 903 height 388
drag, startPoint x: 523, startPoint y: 336, endPoint x: 435, endPoint y: 338, distance: 87.8
click at [466, 337] on div at bounding box center [473, 265] width 903 height 388
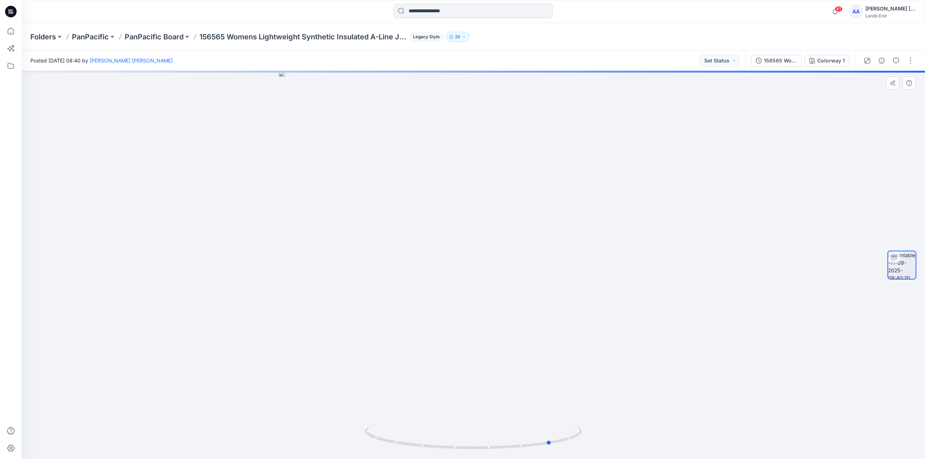
drag, startPoint x: 420, startPoint y: 339, endPoint x: 378, endPoint y: 345, distance: 42.3
click at [379, 345] on div at bounding box center [473, 265] width 903 height 388
click at [375, 346] on div at bounding box center [473, 265] width 903 height 388
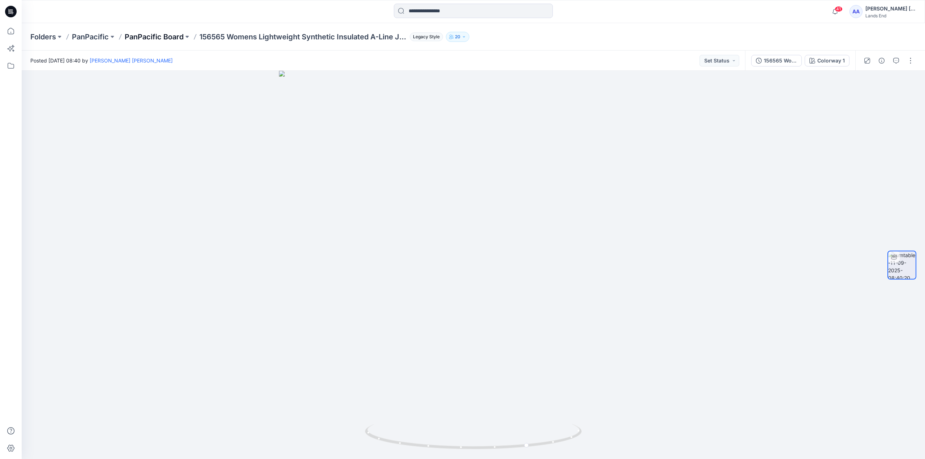
click at [157, 35] on p "PanPacific Board" at bounding box center [154, 37] width 59 height 10
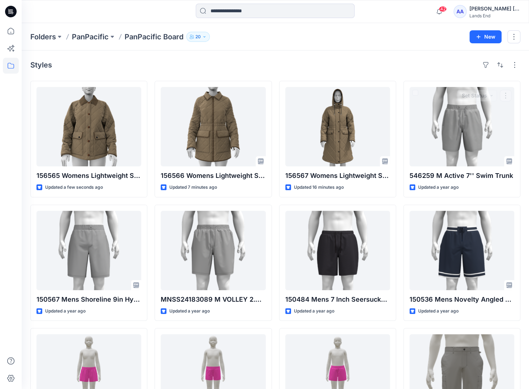
click at [436, 60] on div "Styles" at bounding box center [275, 65] width 490 height 12
